Goal: Book appointment/travel/reservation

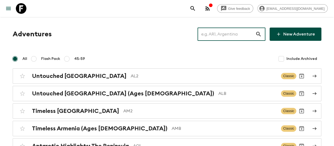
click at [217, 38] on input "text" at bounding box center [227, 34] width 58 height 15
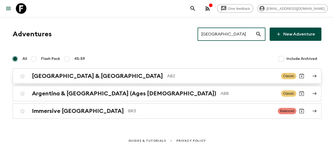
type input "[GEOGRAPHIC_DATA]"
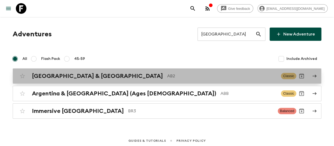
click at [82, 75] on h2 "[GEOGRAPHIC_DATA] & [GEOGRAPHIC_DATA]" at bounding box center [97, 75] width 131 height 7
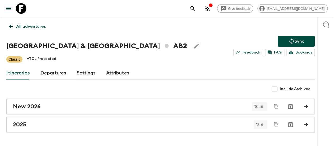
scroll to position [15, 0]
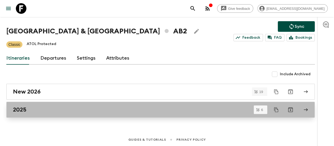
click at [47, 109] on div "2025" at bounding box center [156, 109] width 286 height 7
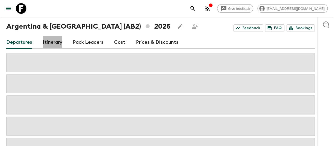
click at [58, 39] on link "Itinerary" at bounding box center [53, 42] width 20 height 13
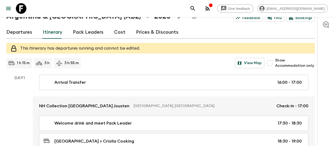
scroll to position [11, 0]
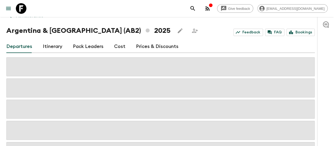
scroll to position [15, 0]
